Goal: Check status

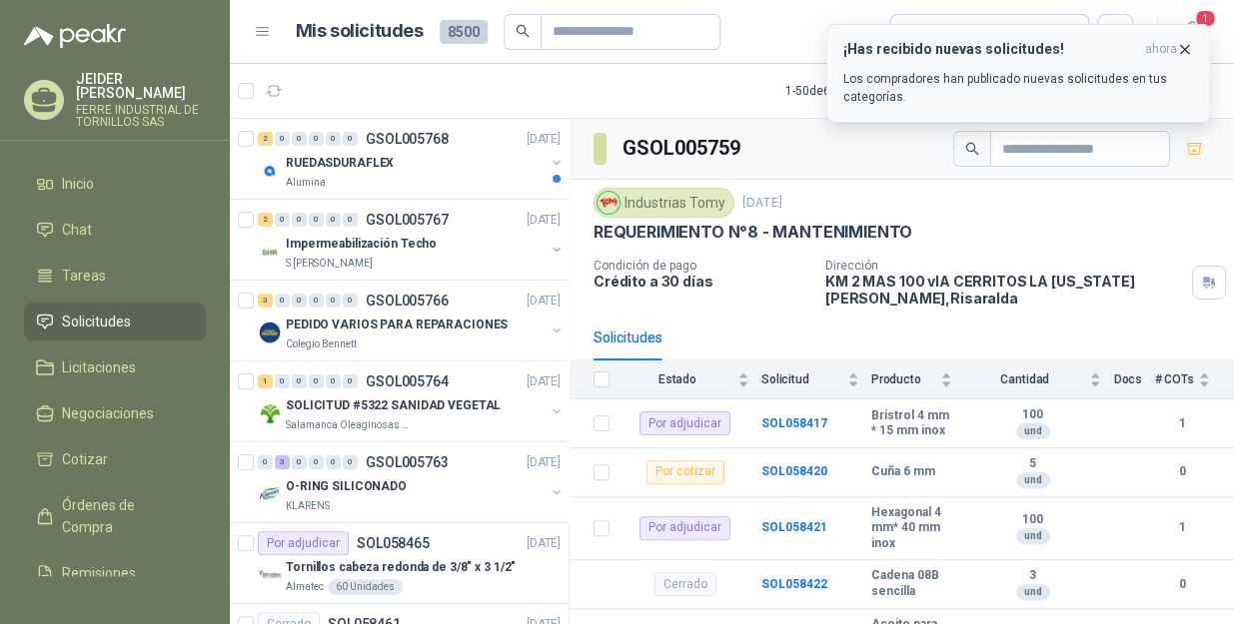
scroll to position [1089, 0]
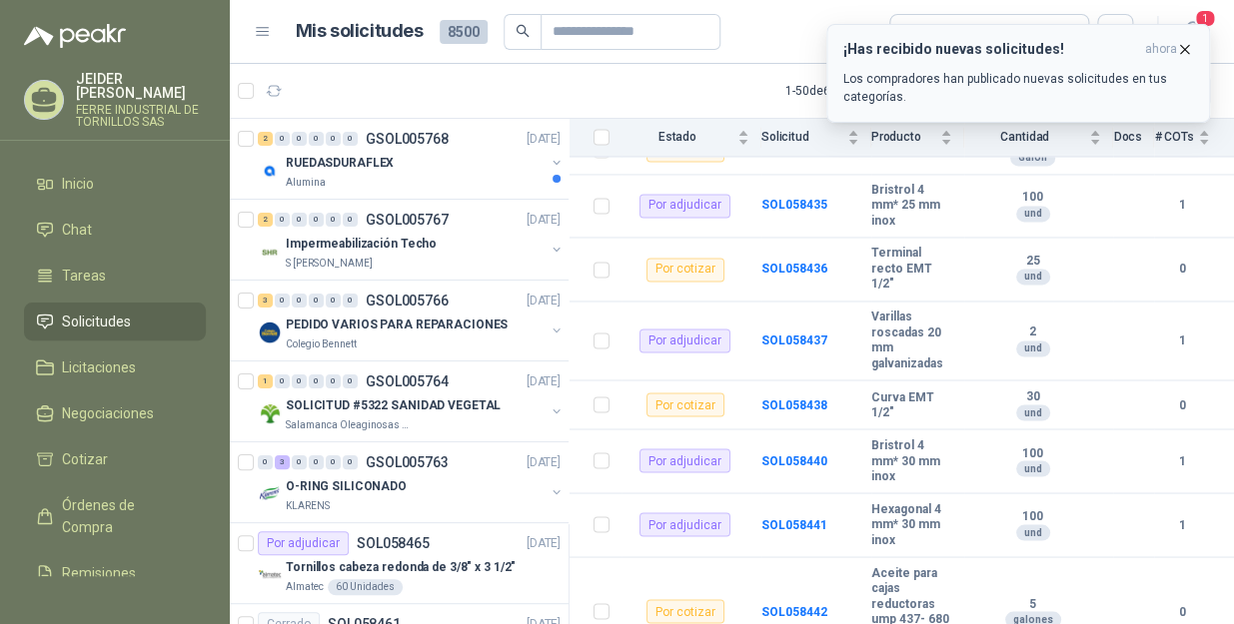
click at [1184, 43] on icon "button" at bounding box center [1184, 49] width 17 height 17
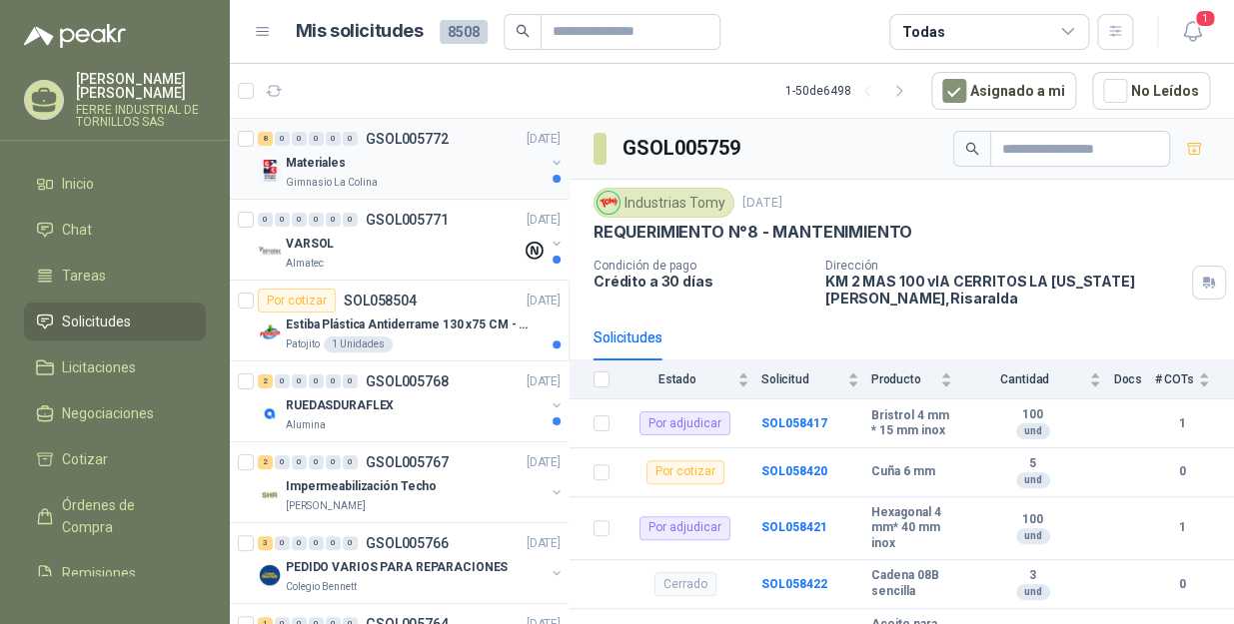
click at [395, 170] on div "Materiales" at bounding box center [415, 163] width 259 height 24
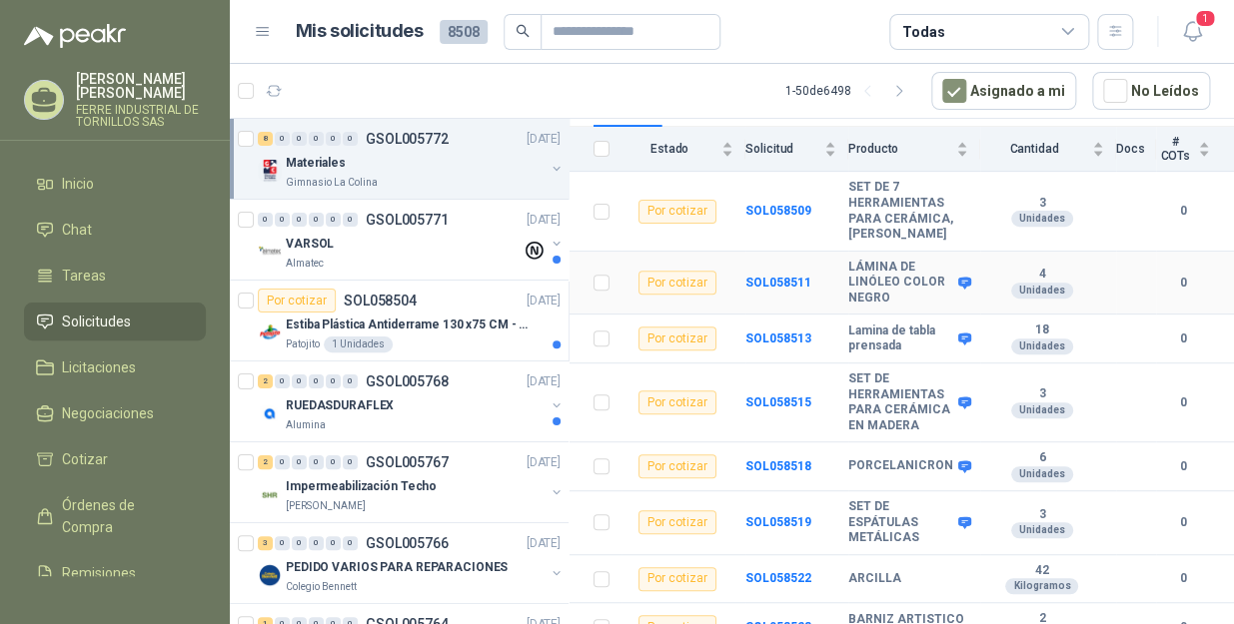
scroll to position [242, 0]
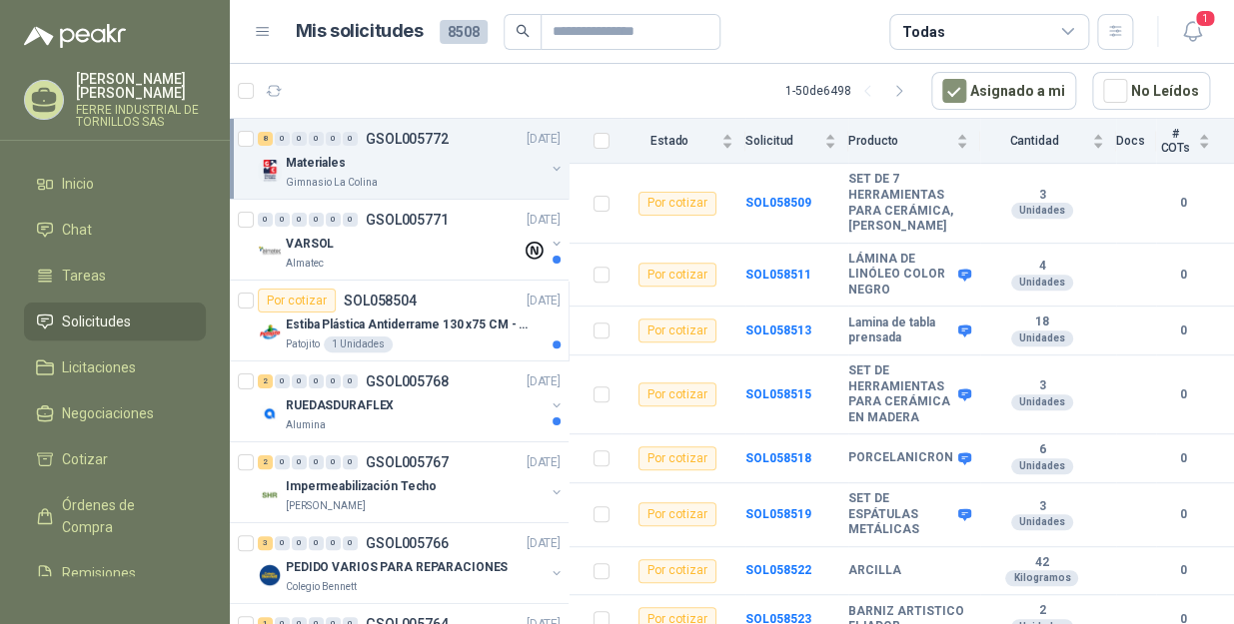
click at [432, 164] on div "Materiales" at bounding box center [415, 163] width 259 height 24
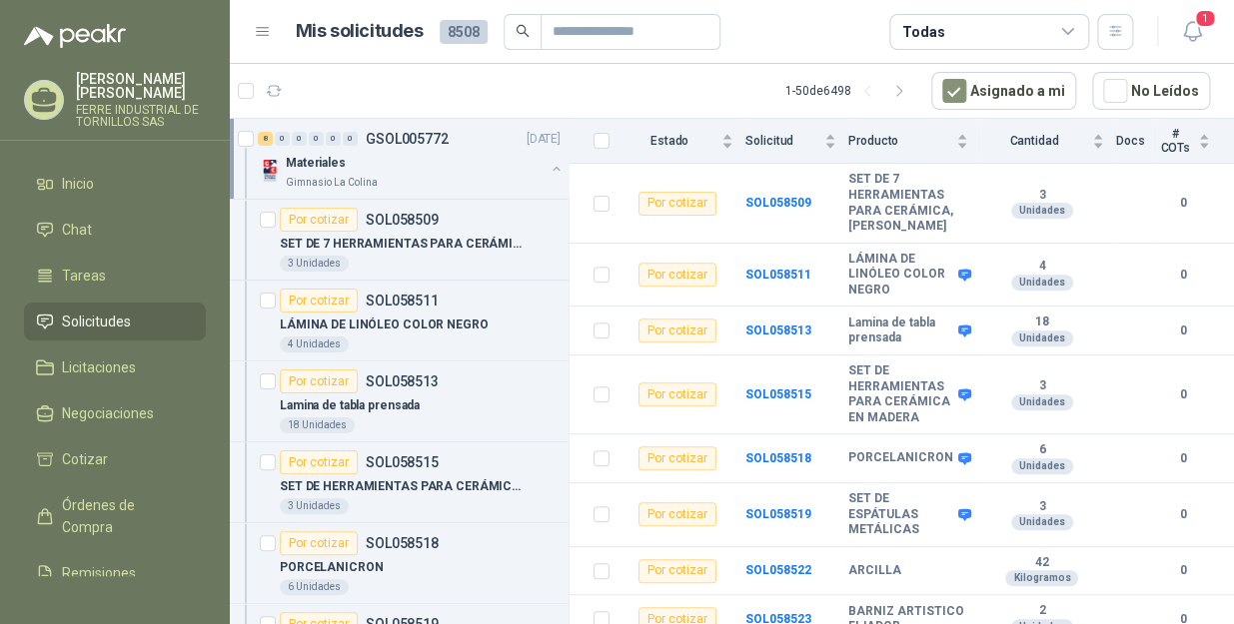
click at [458, 183] on div "Gimnasio La Colina" at bounding box center [415, 183] width 259 height 16
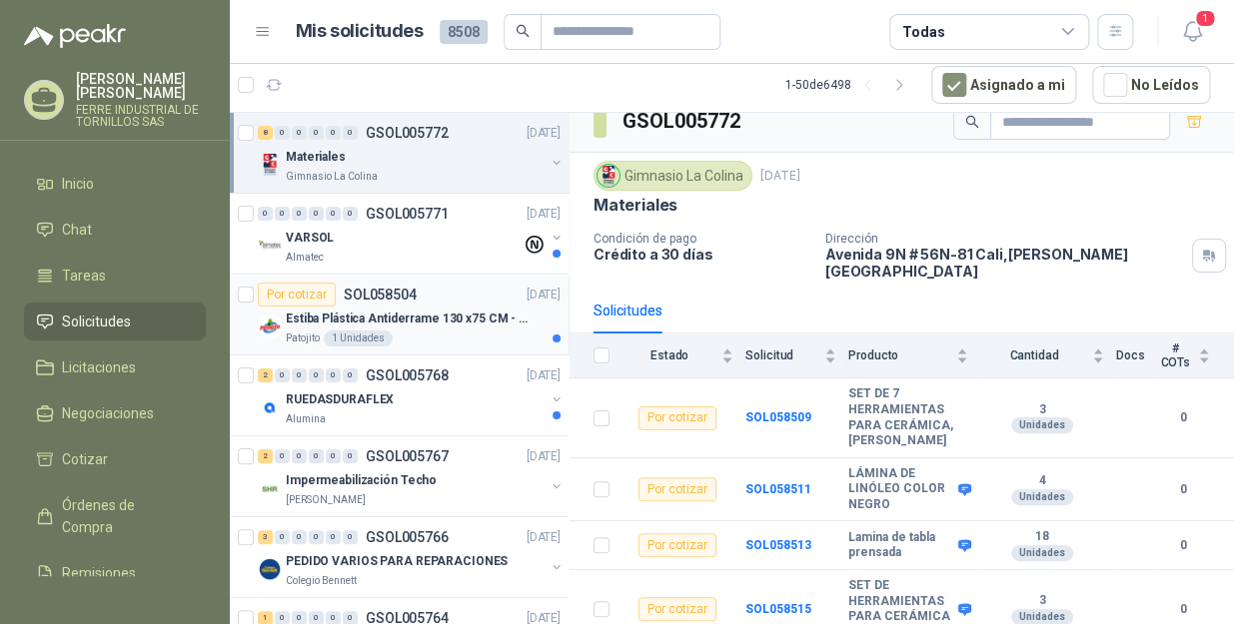
scroll to position [0, 0]
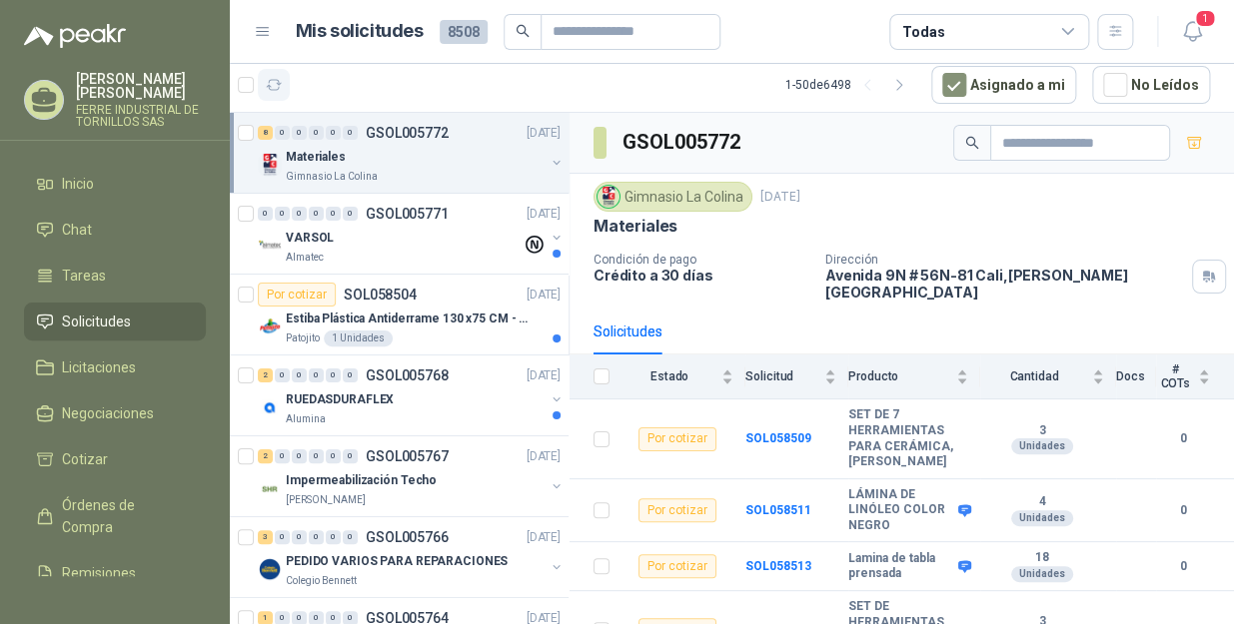
click at [275, 74] on button "button" at bounding box center [274, 85] width 32 height 32
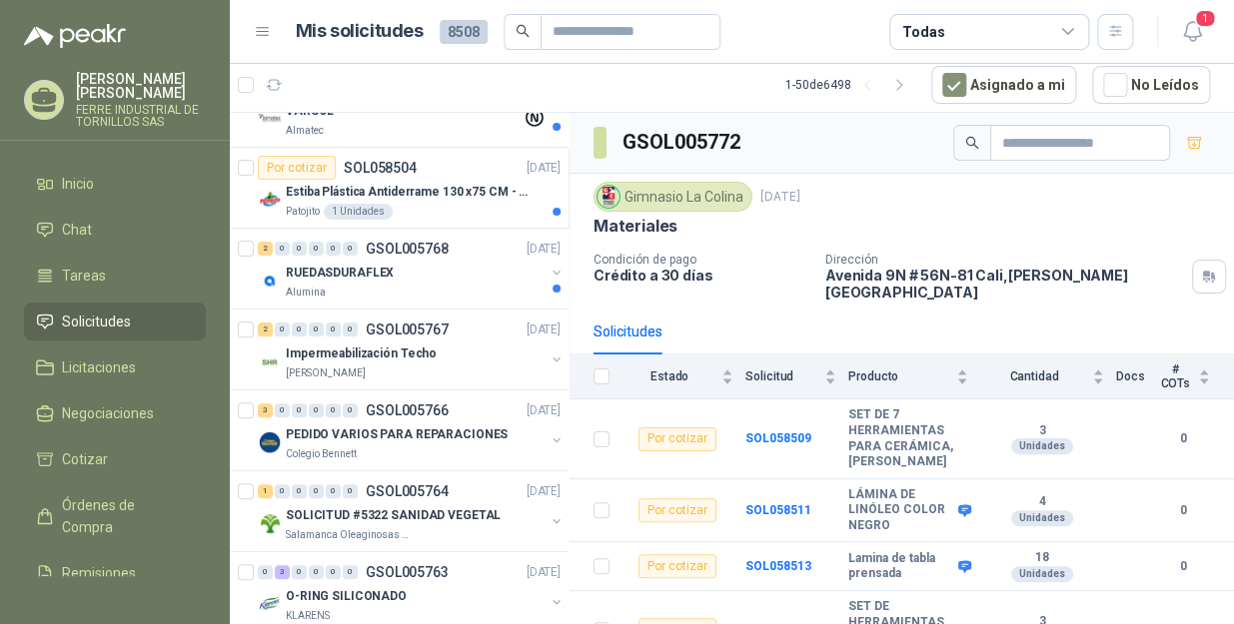
scroll to position [181, 0]
